Goal: Complete application form

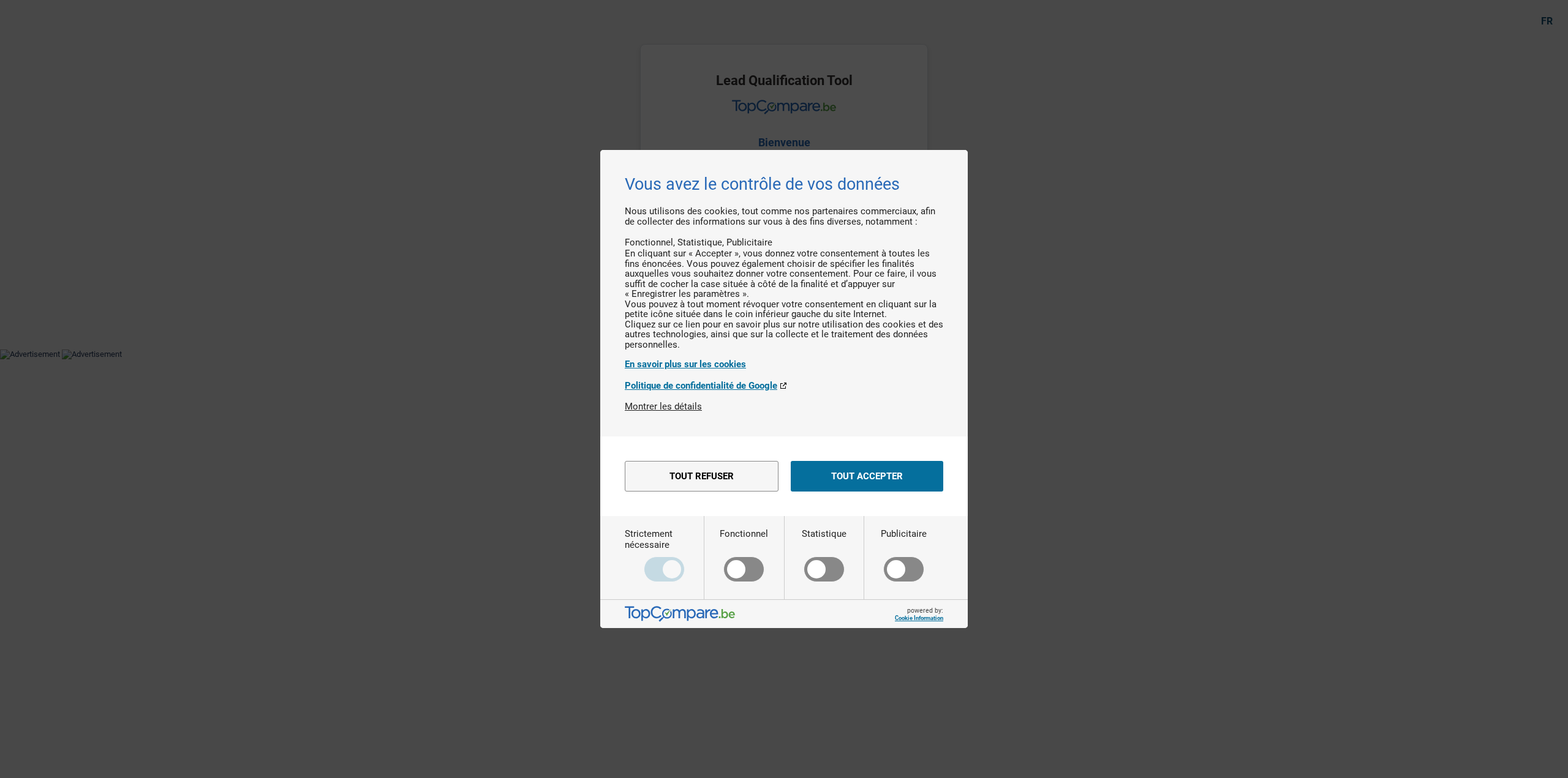
click at [876, 497] on div "Tout refuser Enregistrer les paramètres Tout accepter" at bounding box center [783, 476] width 319 height 43
click at [903, 478] on button "Tout accepter" at bounding box center [867, 476] width 153 height 31
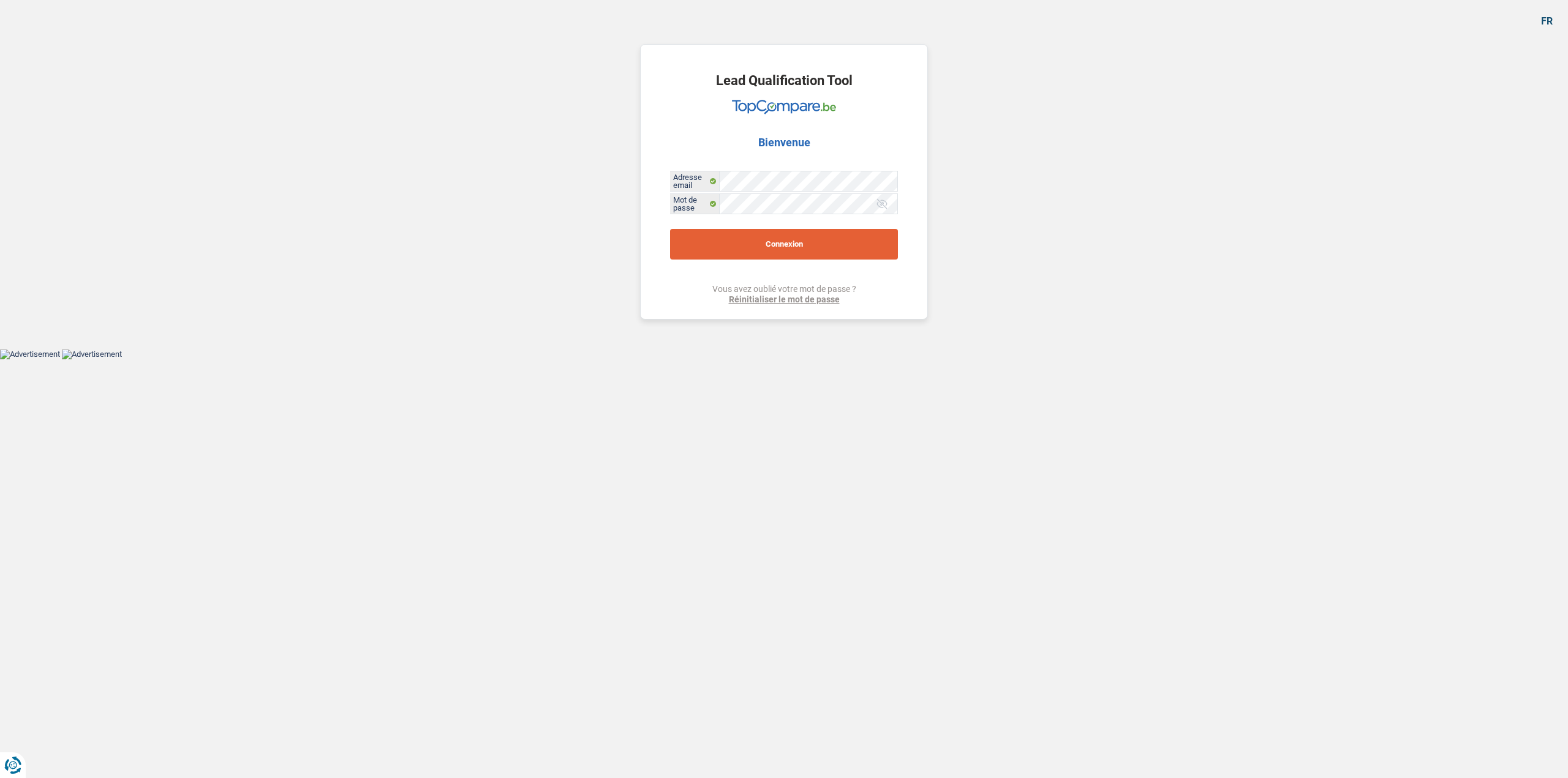
click at [687, 241] on button "Connexion" at bounding box center [783, 244] width 228 height 31
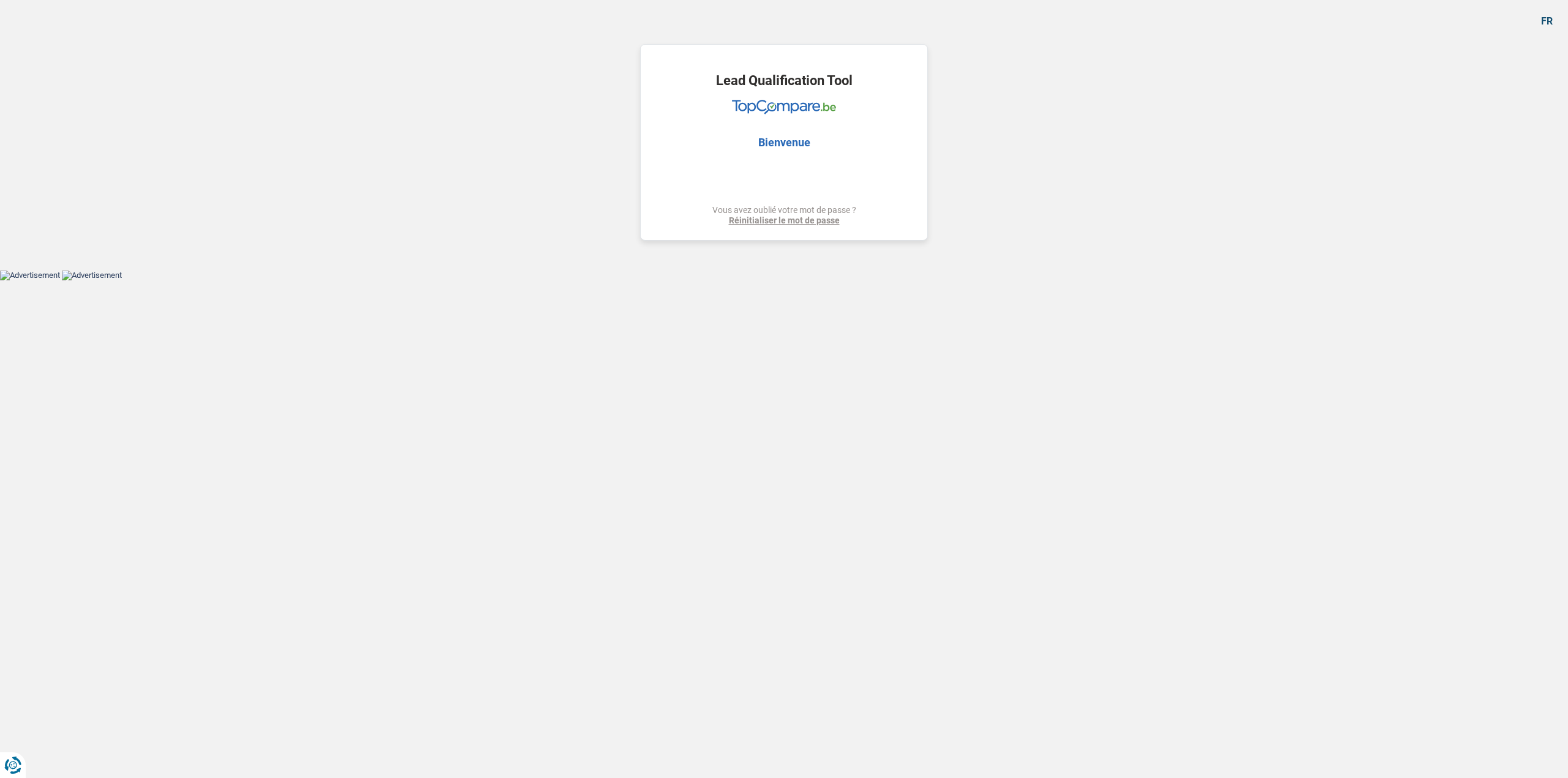
select select "refinancing"
select select "other"
select select "120"
select select "refinancing"
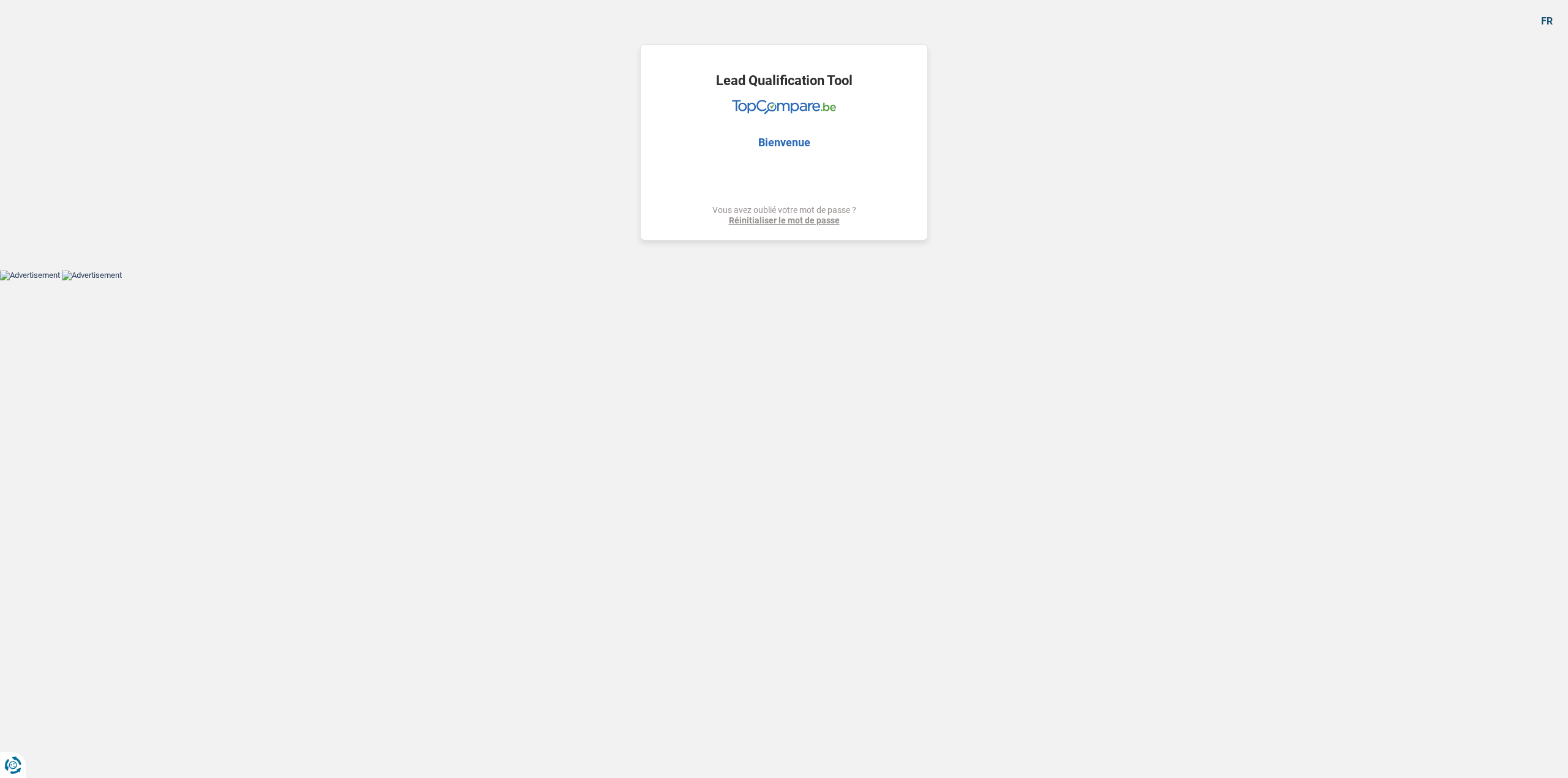
select select "refinancing"
select select "other"
select select "120"
select select "publicEmployee"
select select "netSalary"
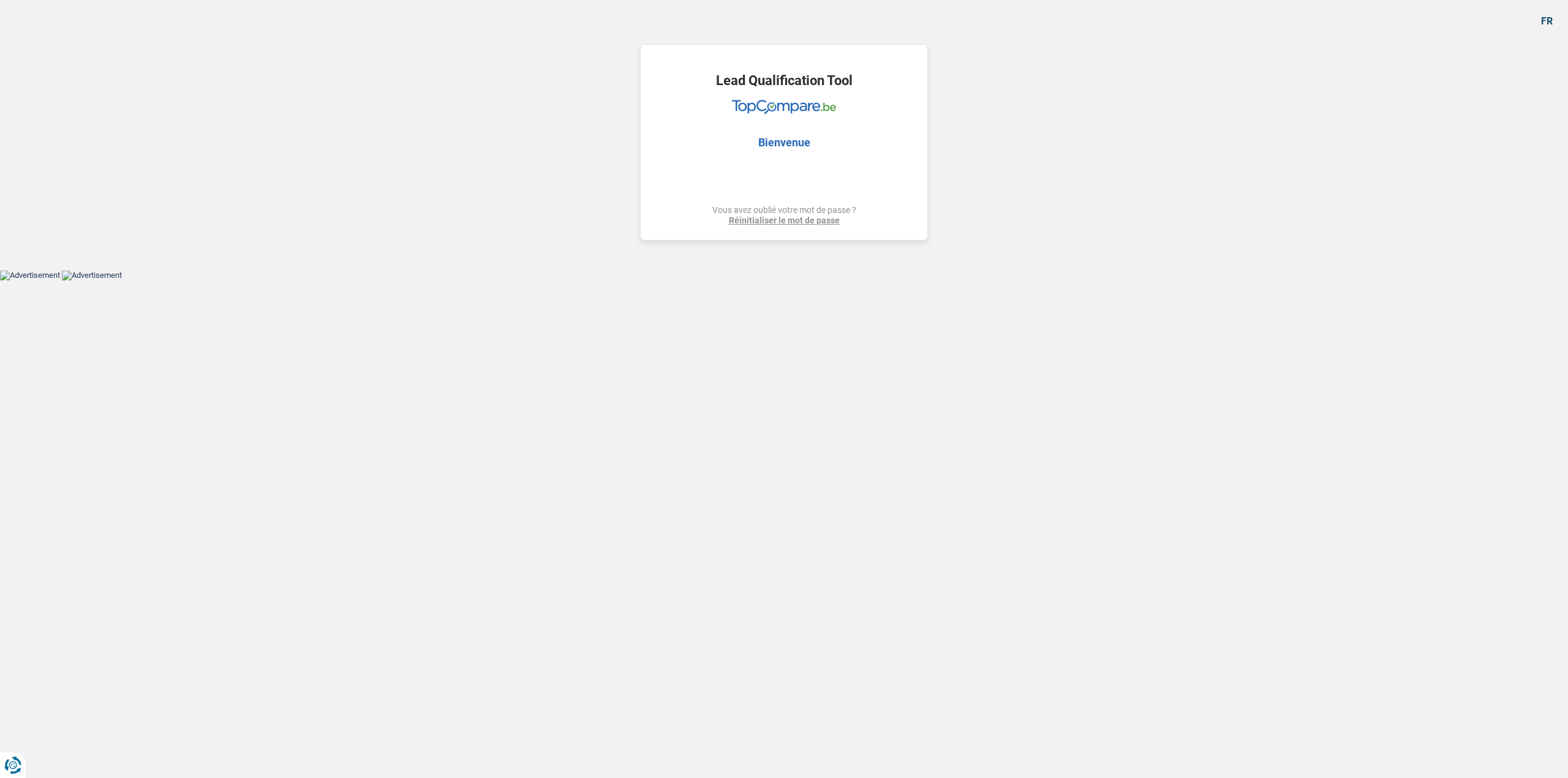
select select "mealVouchers"
select select "liveWithParents"
select select "personalLoan"
select select "hobbies"
select select "30"
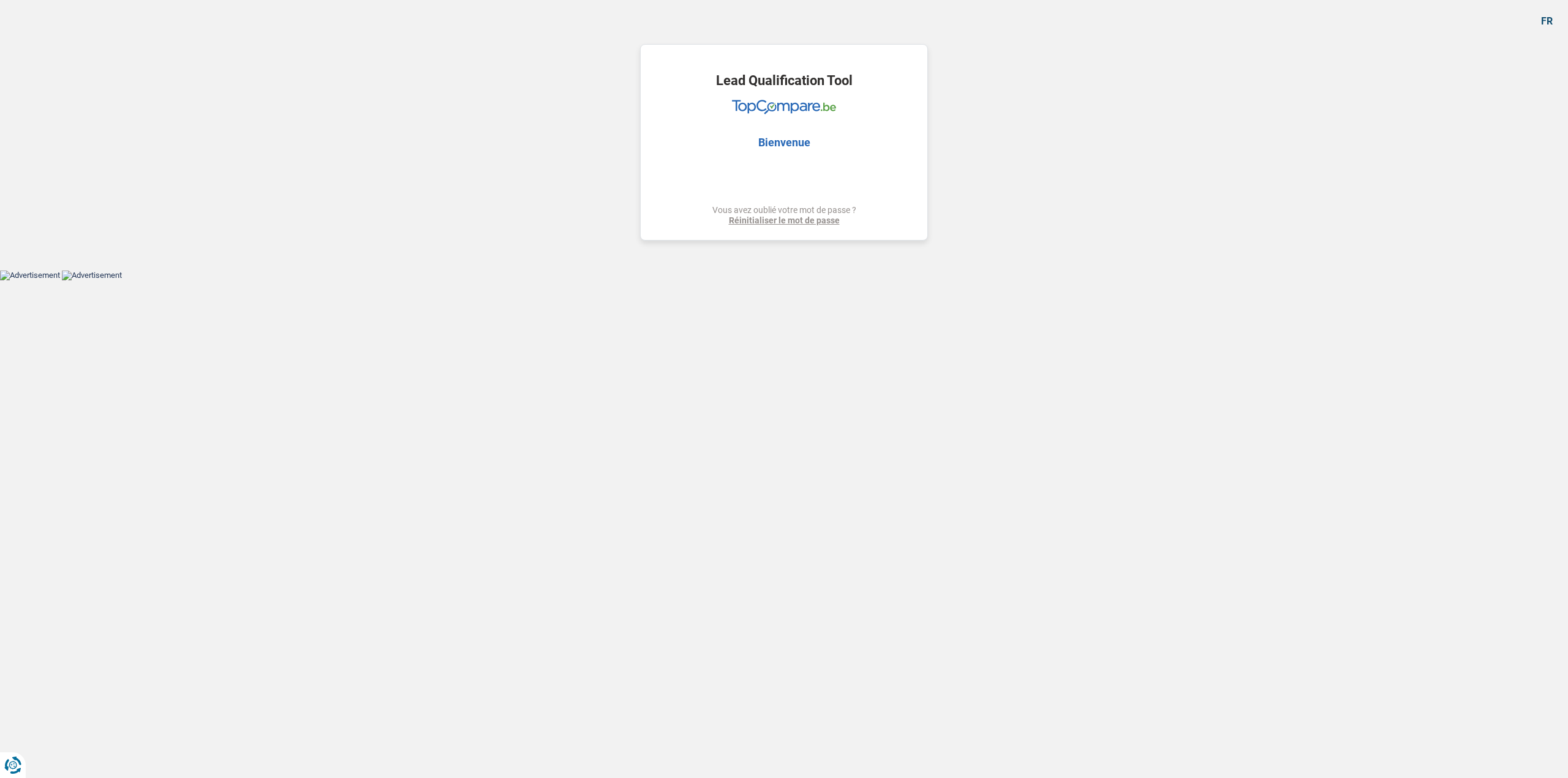
select select "personalLoan"
select select "hobbies"
select select "24"
select select "personalLoan"
select select "hobbies"
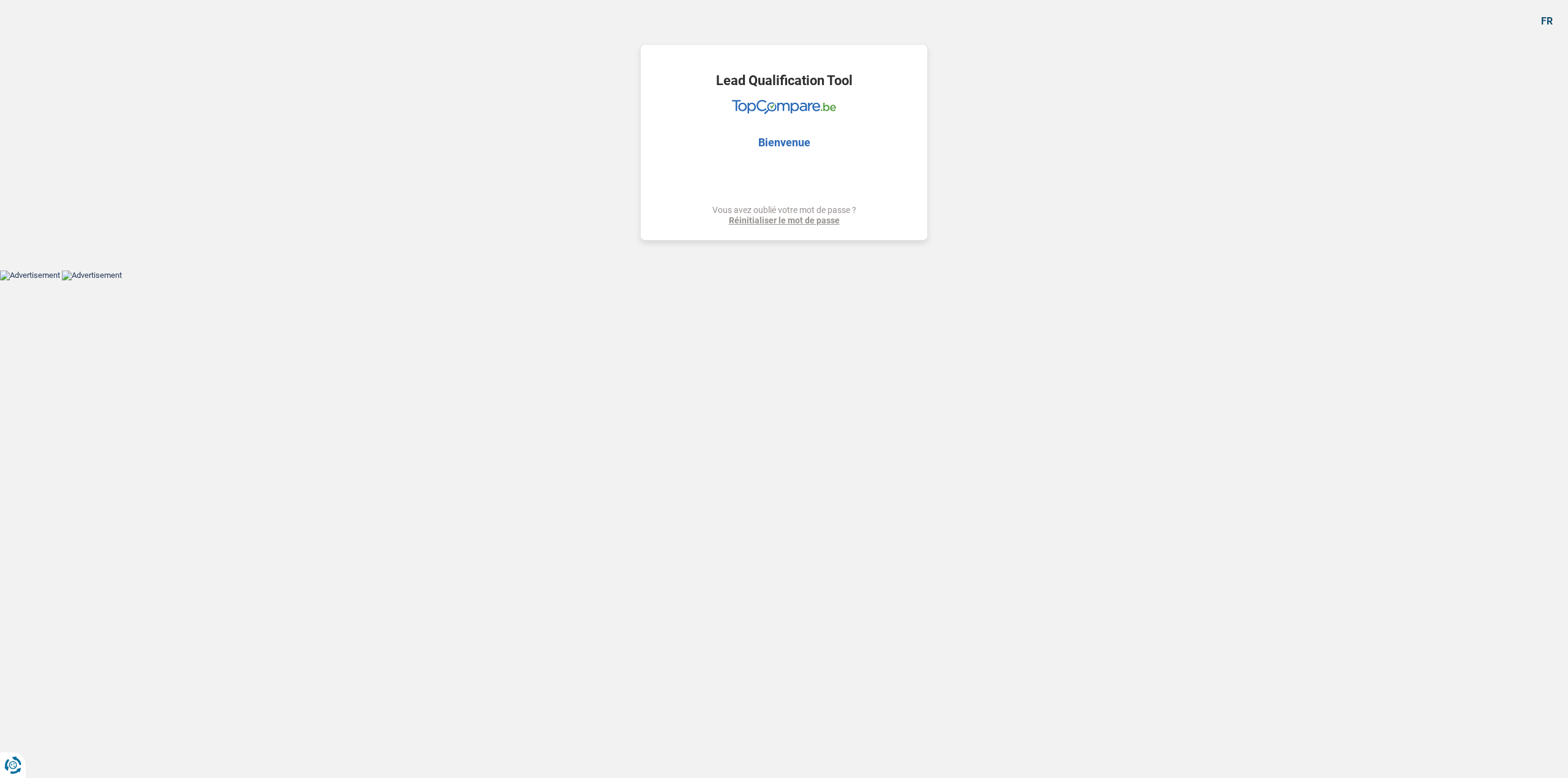
select select "24"
select select "personalLoan"
select select "other"
select select "120"
select select "mortgage"
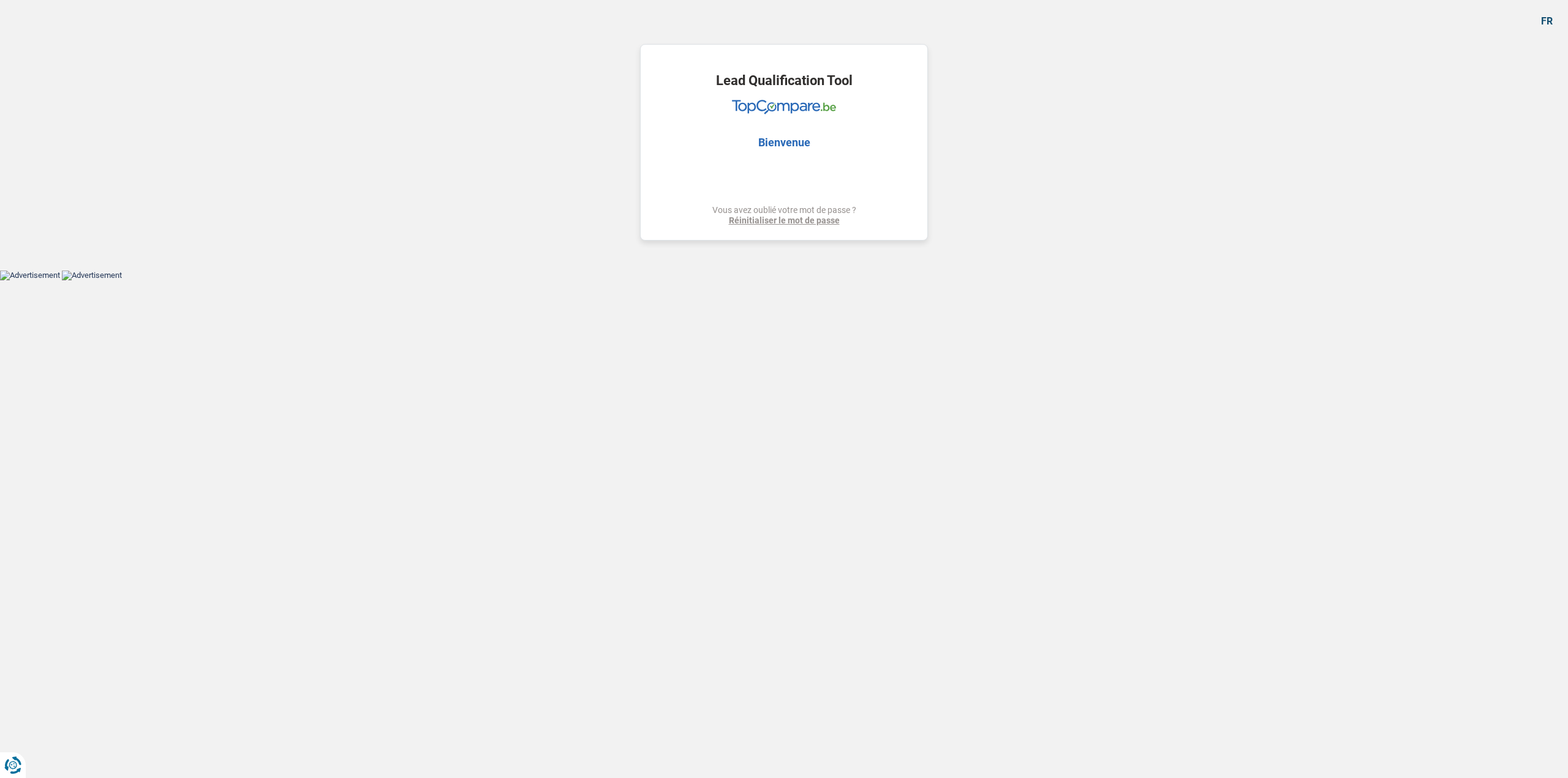
select select "refinancing"
select select "other"
select select "120"
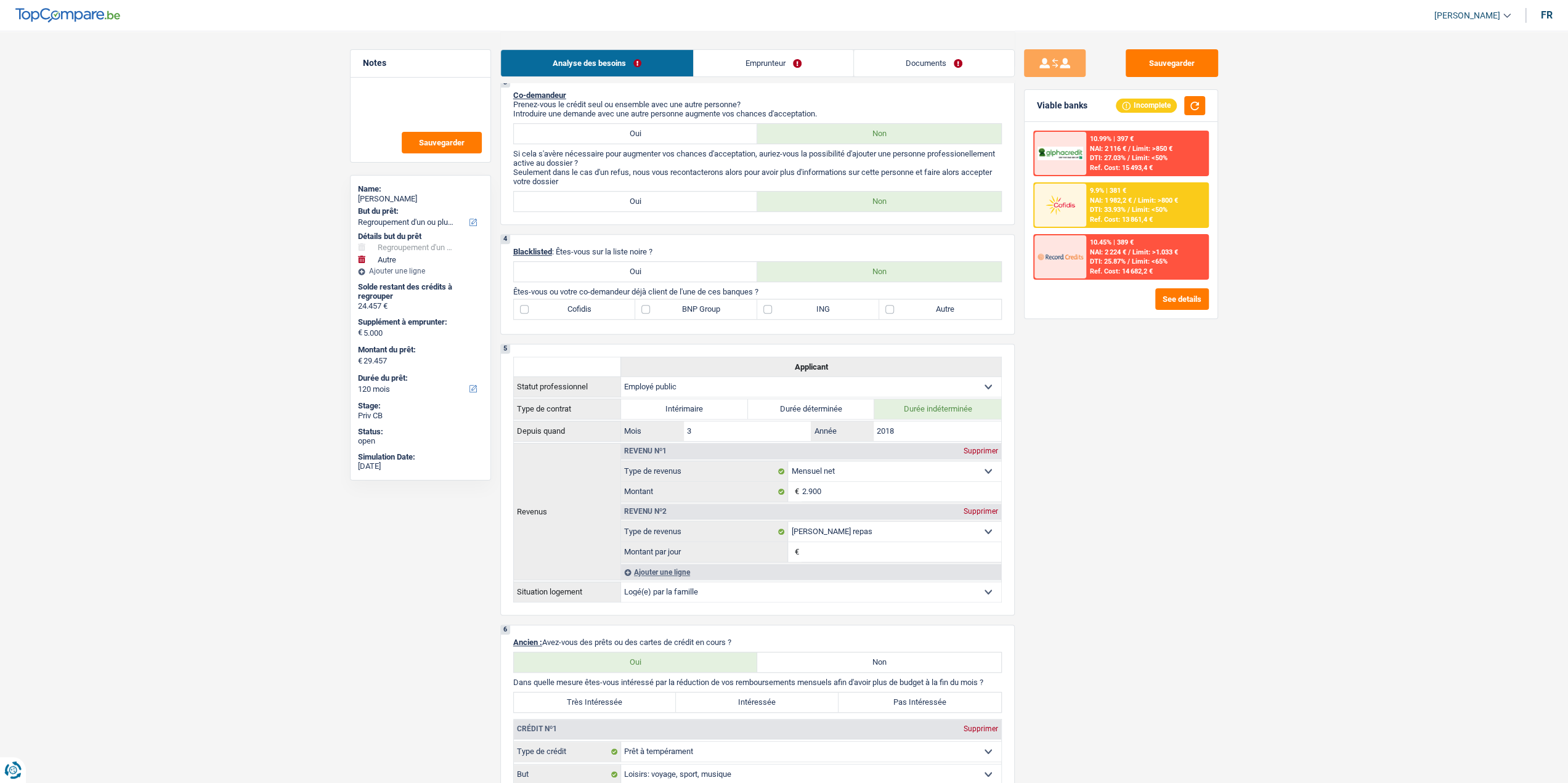
scroll to position [348, 0]
